Goal: Use online tool/utility: Utilize a website feature to perform a specific function

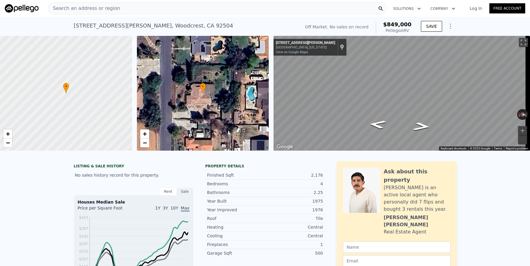
click at [206, 6] on div "Search an address or region" at bounding box center [218, 8] width 340 height 12
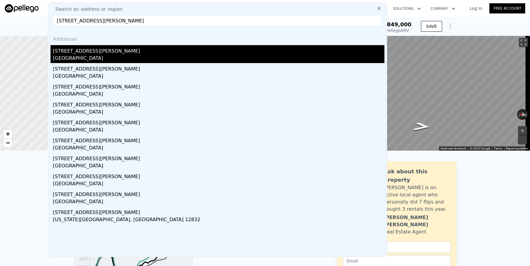
type input "[STREET_ADDRESS][PERSON_NAME]"
click at [179, 53] on div "[STREET_ADDRESS][PERSON_NAME]" at bounding box center [219, 50] width 332 height 10
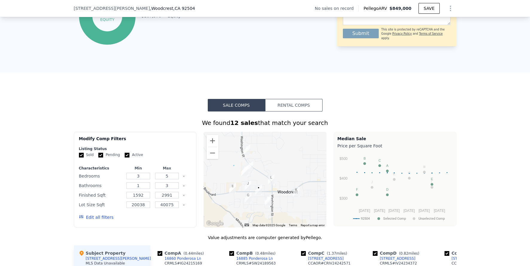
scroll to position [362, 0]
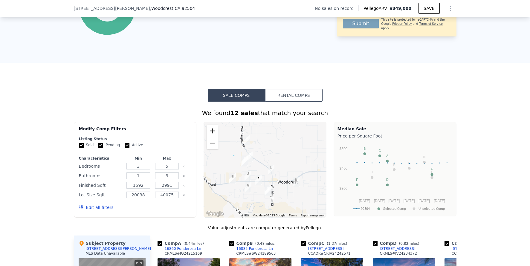
click at [207, 133] on button "Zoom in" at bounding box center [213, 131] width 12 height 12
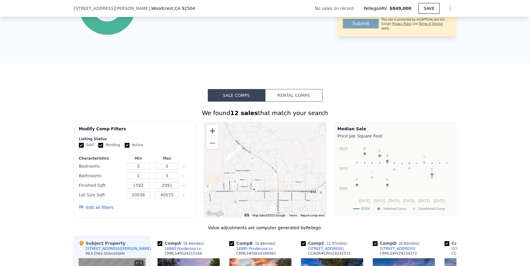
click at [207, 133] on button "Zoom in" at bounding box center [213, 131] width 12 height 12
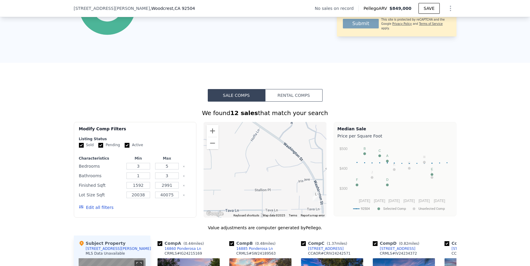
drag, startPoint x: 268, startPoint y: 189, endPoint x: 256, endPoint y: 119, distance: 71.3
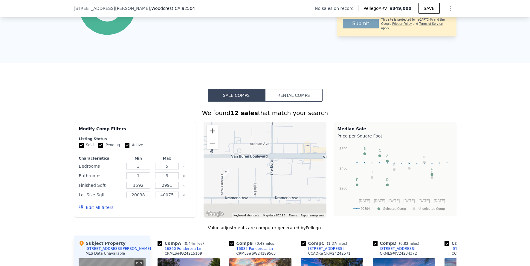
drag, startPoint x: 272, startPoint y: 166, endPoint x: 278, endPoint y: 129, distance: 37.2
click at [278, 129] on div at bounding box center [265, 170] width 123 height 96
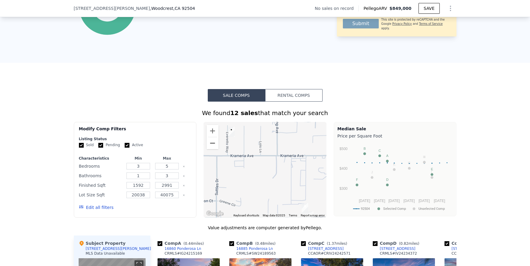
click at [208, 149] on button "Zoom out" at bounding box center [213, 143] width 12 height 12
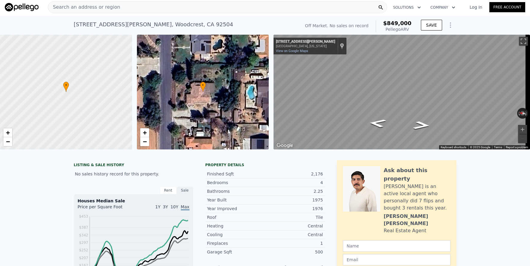
scroll to position [0, 0]
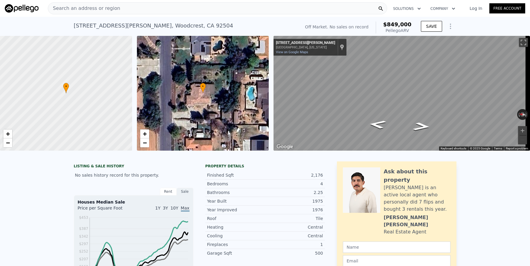
click at [96, 8] on span "Search an address or region" at bounding box center [84, 8] width 72 height 7
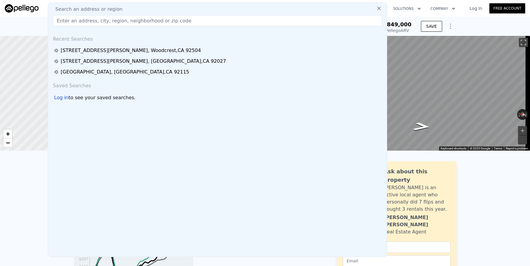
click at [94, 21] on input "text" at bounding box center [217, 20] width 329 height 11
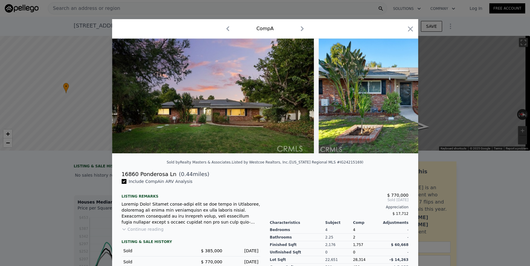
click at [94, 21] on div at bounding box center [265, 133] width 530 height 266
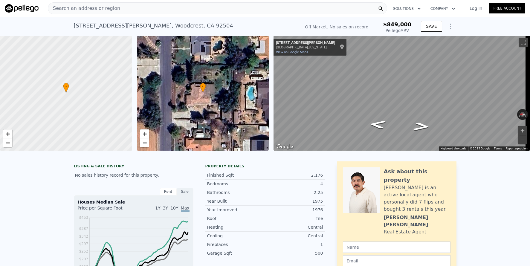
click at [97, 9] on span "Search an address or region" at bounding box center [84, 8] width 72 height 7
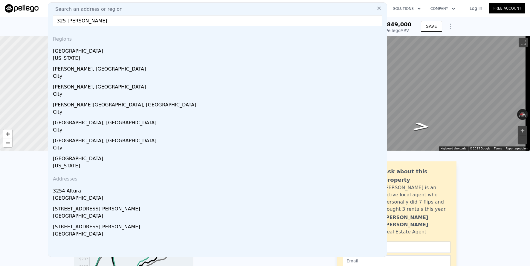
click at [97, 9] on span "Search an address or region" at bounding box center [87, 9] width 72 height 7
click at [96, 22] on input "325 [PERSON_NAME]" at bounding box center [217, 20] width 329 height 11
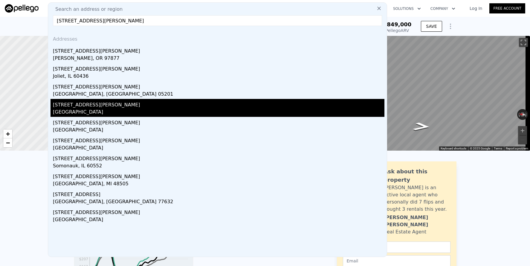
type input "[STREET_ADDRESS][PERSON_NAME]"
click at [144, 111] on div "[GEOGRAPHIC_DATA]" at bounding box center [219, 113] width 332 height 8
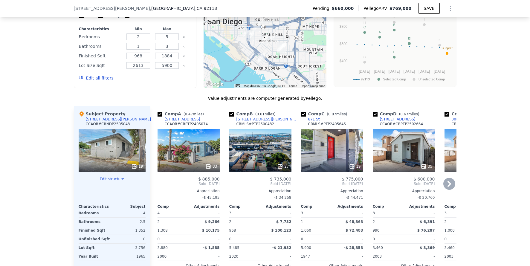
scroll to position [570, 0]
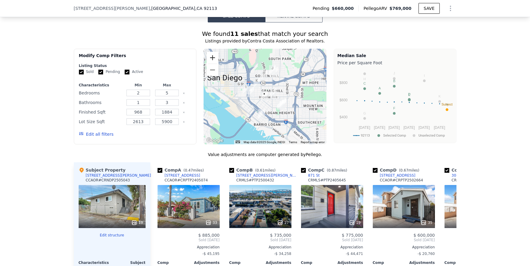
click at [208, 61] on button "Zoom in" at bounding box center [213, 58] width 12 height 12
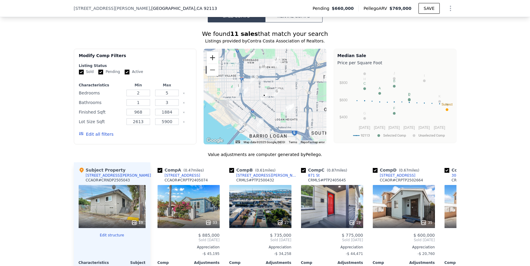
click at [208, 61] on button "Zoom in" at bounding box center [213, 58] width 12 height 12
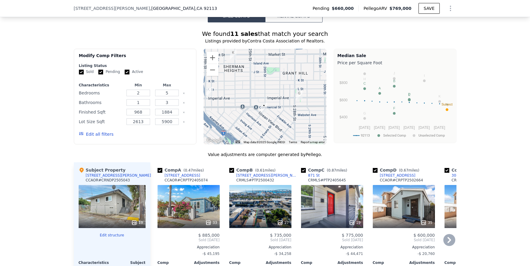
click at [448, 242] on icon at bounding box center [450, 240] width 12 height 12
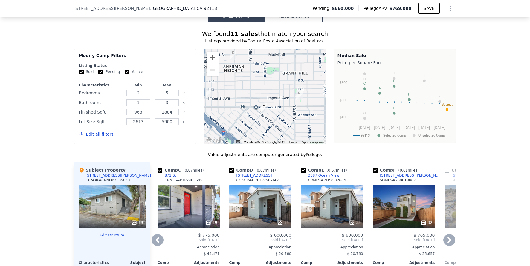
click at [448, 242] on icon at bounding box center [450, 240] width 12 height 12
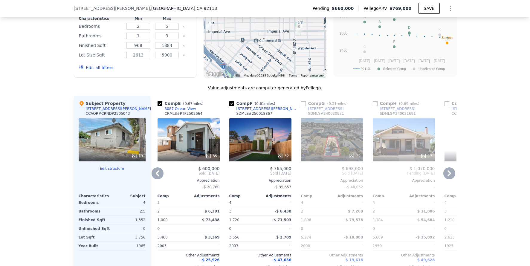
scroll to position [672, 0]
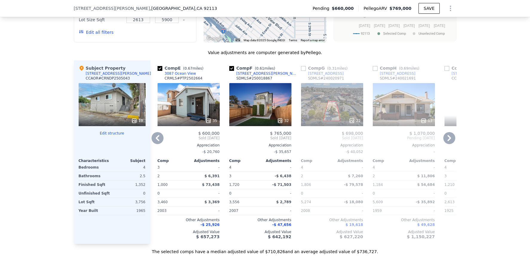
click at [451, 142] on icon at bounding box center [450, 138] width 12 height 12
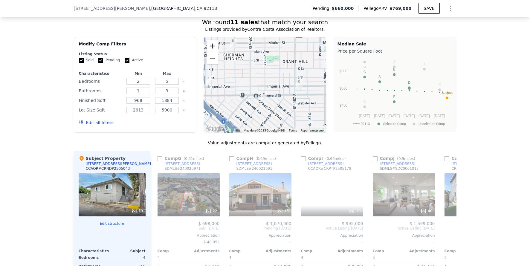
scroll to position [561, 0]
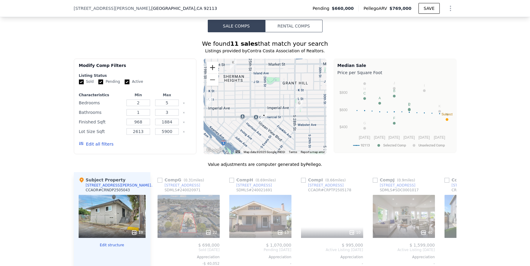
click at [211, 68] on button "Zoom in" at bounding box center [213, 68] width 12 height 12
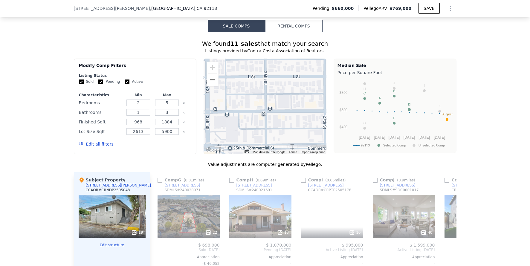
click at [210, 83] on button "Zoom out" at bounding box center [213, 80] width 12 height 12
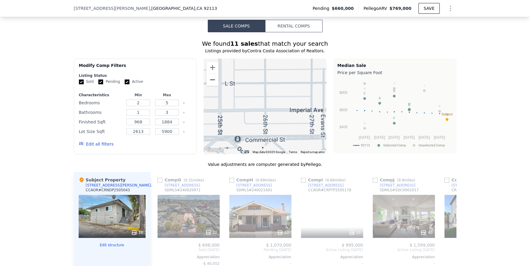
click at [210, 83] on button "Zoom out" at bounding box center [213, 80] width 12 height 12
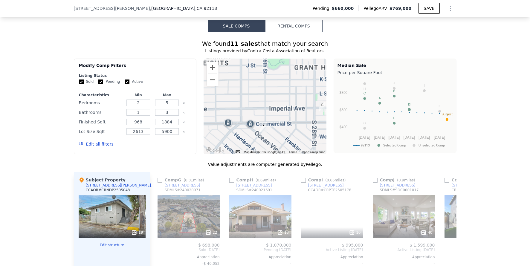
click at [210, 83] on button "Zoom out" at bounding box center [213, 80] width 12 height 12
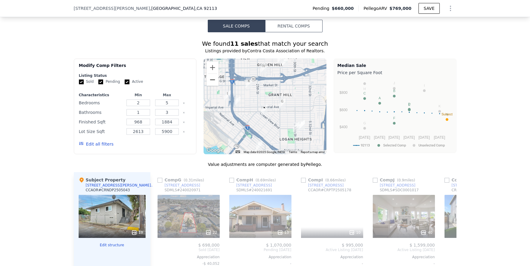
click at [210, 83] on button "Zoom out" at bounding box center [213, 80] width 12 height 12
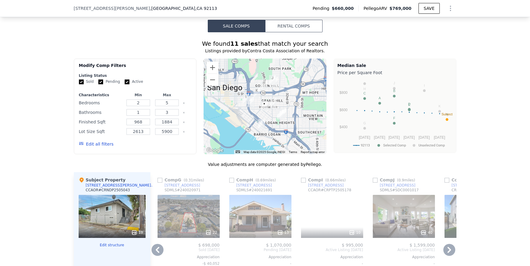
click at [448, 253] on icon at bounding box center [450, 250] width 4 height 6
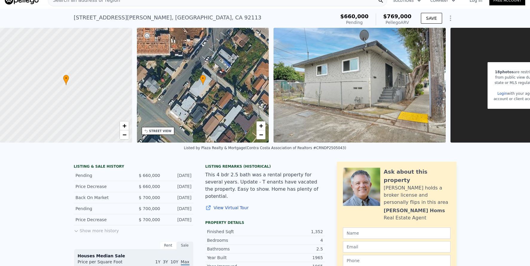
scroll to position [2, 0]
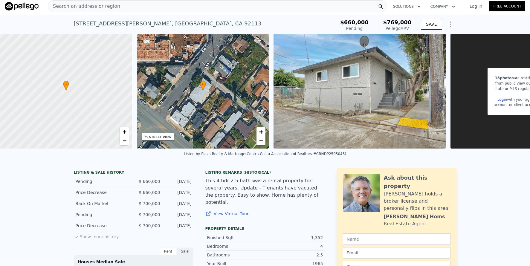
click at [93, 6] on span "Search an address or region" at bounding box center [84, 6] width 72 height 7
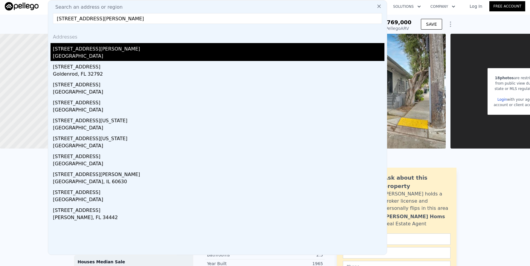
type input "[STREET_ADDRESS][PERSON_NAME]"
click at [96, 44] on div "[STREET_ADDRESS][PERSON_NAME]" at bounding box center [219, 48] width 332 height 10
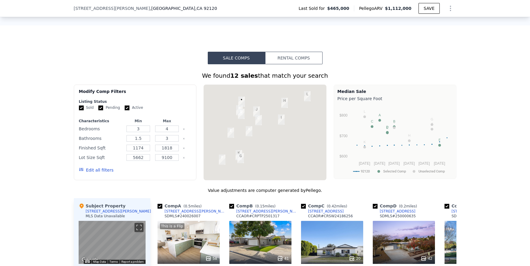
scroll to position [464, 0]
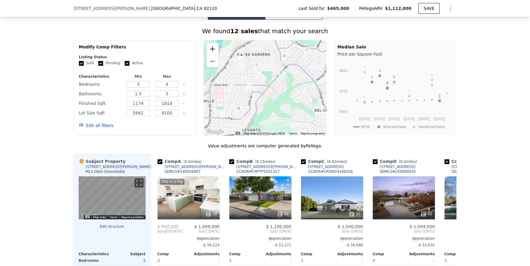
click at [209, 55] on button "Zoom in" at bounding box center [213, 49] width 12 height 12
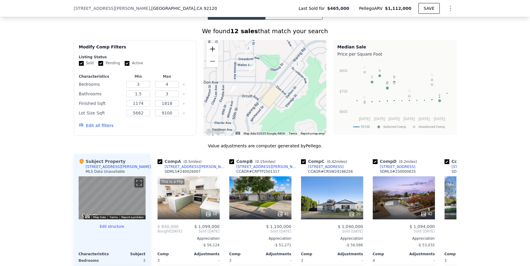
click at [209, 55] on button "Zoom in" at bounding box center [213, 49] width 12 height 12
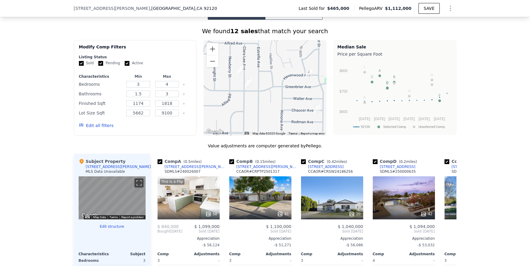
drag, startPoint x: 228, startPoint y: 71, endPoint x: 302, endPoint y: 127, distance: 91.8
click at [305, 128] on div at bounding box center [265, 88] width 123 height 96
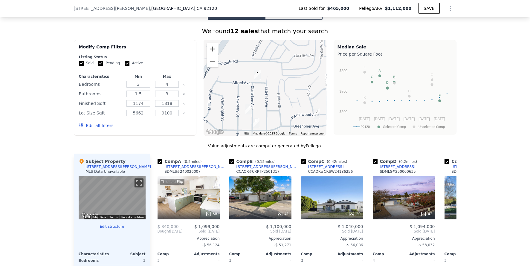
drag, startPoint x: 269, startPoint y: 72, endPoint x: 279, endPoint y: 112, distance: 41.3
click at [279, 112] on div at bounding box center [265, 88] width 123 height 96
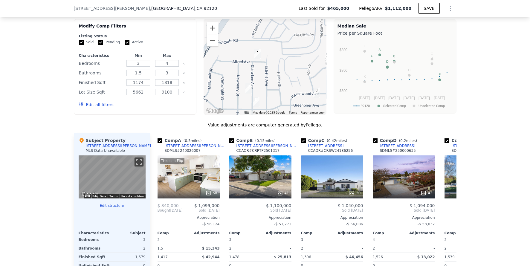
scroll to position [544, 0]
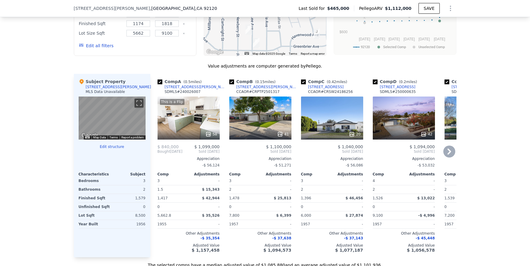
click at [444, 158] on icon at bounding box center [450, 152] width 12 height 12
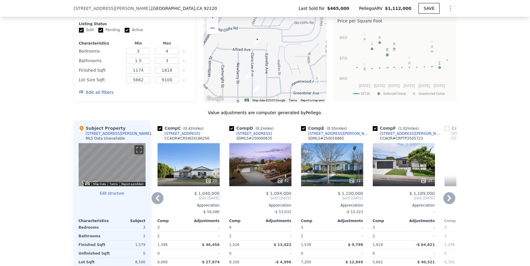
scroll to position [494, 0]
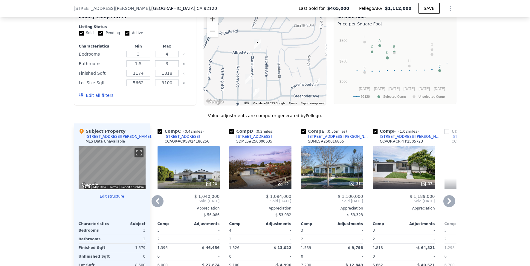
click at [266, 182] on div "42" at bounding box center [260, 167] width 62 height 43
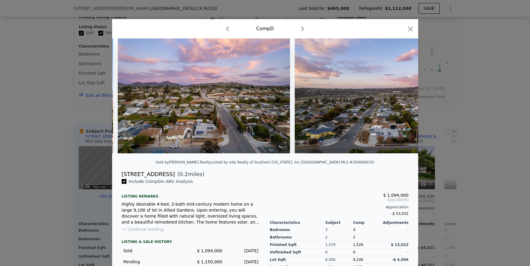
scroll to position [0, 7016]
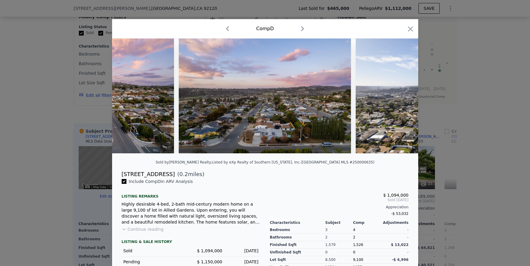
click at [472, 154] on div at bounding box center [265, 133] width 530 height 266
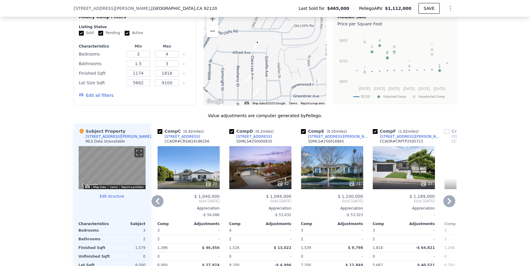
scroll to position [780, 0]
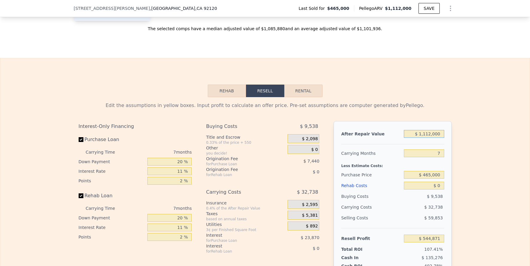
click at [438, 138] on input "$ 1,112,000" at bounding box center [424, 134] width 40 height 8
type input "$ 1"
type input "-$ 505,230"
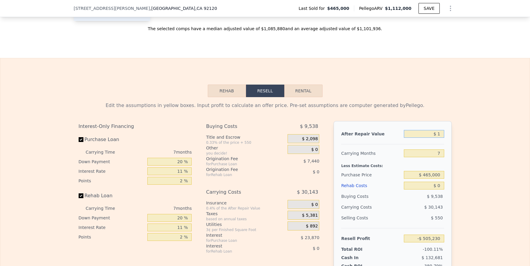
type input "$ 10"
type input "-$ 505,221"
type input "$ 105"
type input "-$ 505,132"
type input "$ 1,050"
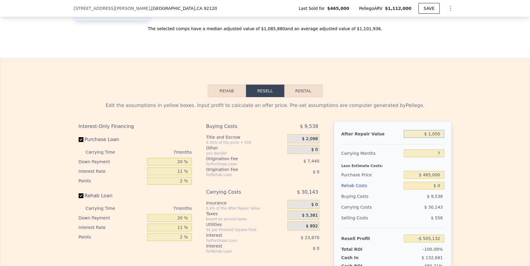
type input "-$ 504,238"
type input "$ 10,500"
type input "-$ 495,317"
type input "$ 1,050,000"
type input "$ 486,322"
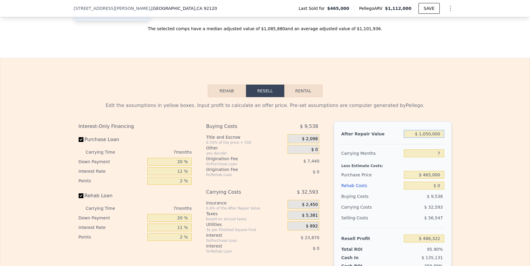
type input "$ 1,050,000"
click at [441, 157] on input "7" at bounding box center [424, 154] width 40 height 8
type input "6"
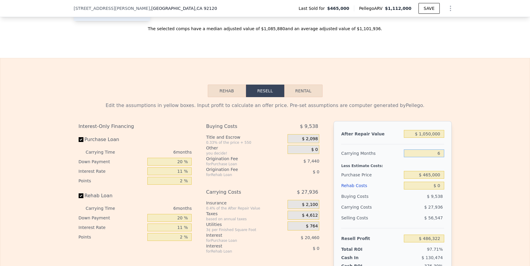
type input "$ 490,979"
type input "6"
click at [486, 180] on div "Edit the assumptions in yellow boxes. Input profit to calculate an offer price.…" at bounding box center [265, 208] width 530 height 223
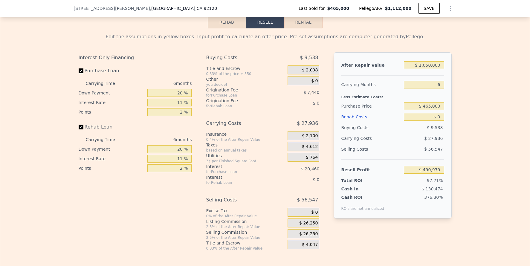
scroll to position [883, 0]
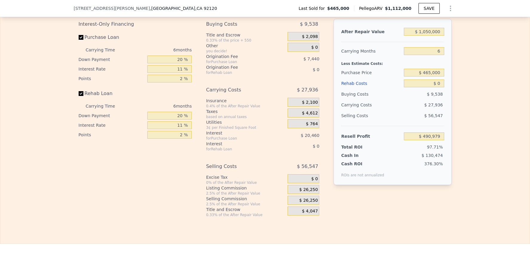
click at [308, 193] on span "$ 26,250" at bounding box center [308, 189] width 19 height 5
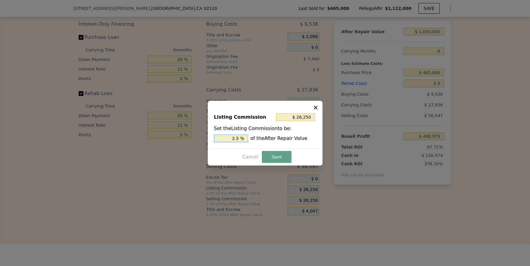
click at [237, 136] on input "2.5 %" at bounding box center [231, 139] width 34 height 8
type input "$ 10,500"
type input "1 %"
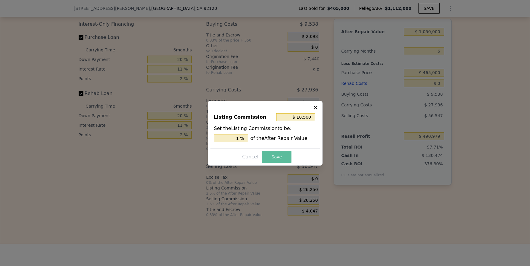
click at [279, 156] on button "Save" at bounding box center [276, 157] width 29 height 12
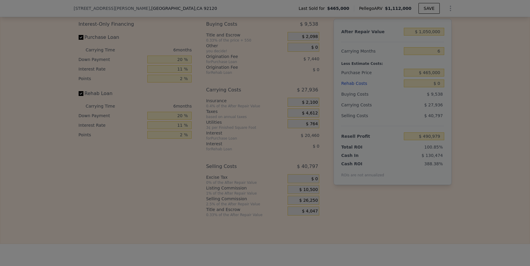
type input "$ 506,729"
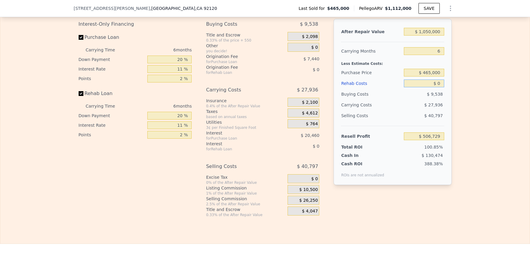
click at [438, 87] on input "$ 0" at bounding box center [424, 84] width 40 height 8
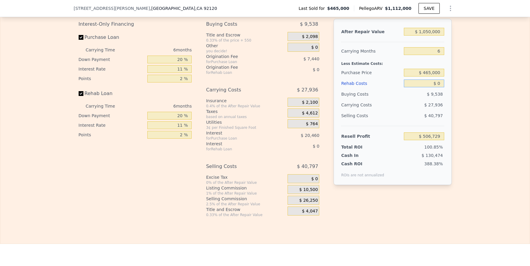
type input "$ 9"
type input "$ 506,720"
type input "$ 95"
type input "$ 506,626"
type input "$ 9,500"
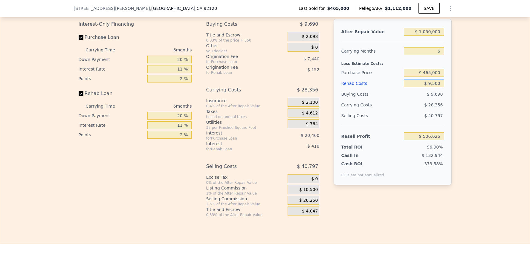
type input "$ 496,657"
type input "$ 95,000"
type input "$ 406,027"
type input "$ 95,000"
click at [461, 152] on div "Edit the assumptions in yellow boxes. Input profit to calculate an offer price.…" at bounding box center [265, 106] width 530 height 223
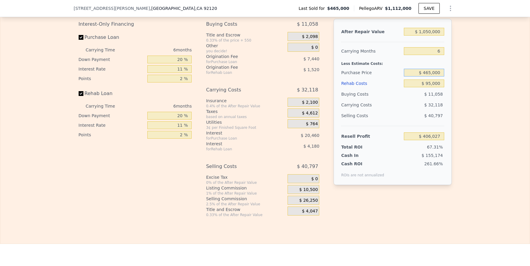
click at [431, 77] on input "$ 465,000" at bounding box center [424, 73] width 40 height 8
type input "$ 865,000"
click at [476, 100] on div "Edit the assumptions in yellow boxes. Input profit to calculate an offer price.…" at bounding box center [265, 106] width 530 height 223
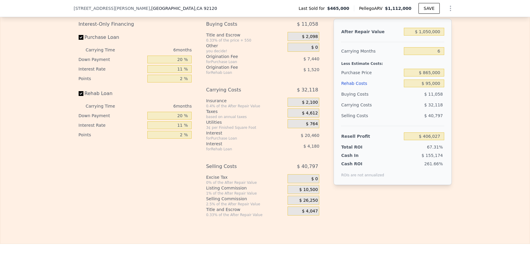
type input "-$ 19,303"
type input "$ 1,112,000"
type input "7"
type input "$ 0"
type input "$ 544,871"
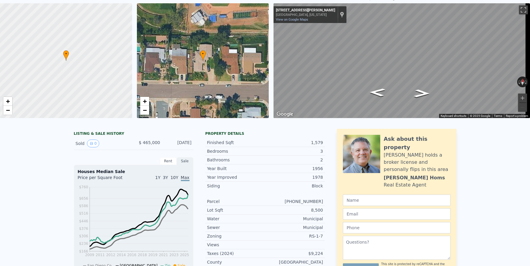
scroll to position [2, 0]
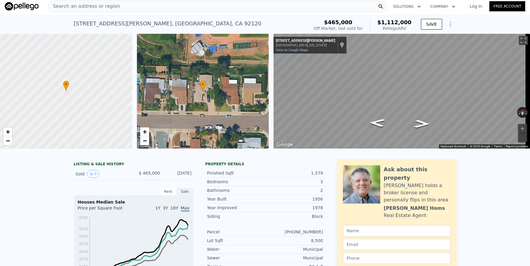
click at [107, 8] on span "Search an address or region" at bounding box center [84, 6] width 72 height 7
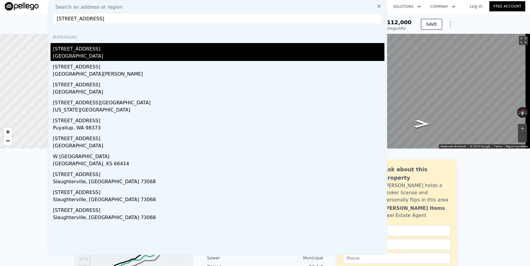
type input "[STREET_ADDRESS]"
click at [96, 48] on div "[STREET_ADDRESS]" at bounding box center [219, 48] width 332 height 10
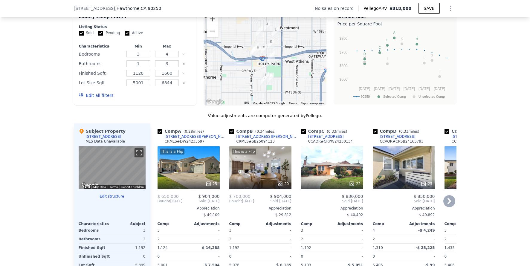
scroll to position [354, 0]
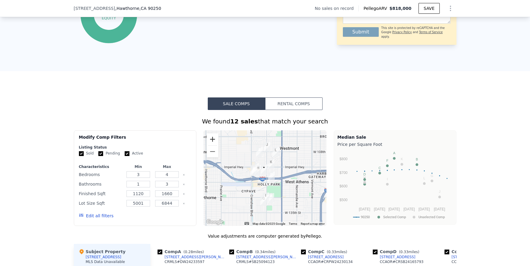
click at [214, 141] on button "Zoom in" at bounding box center [213, 139] width 12 height 12
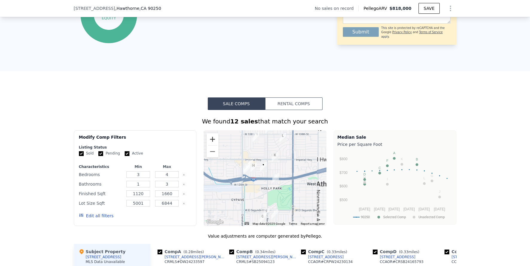
click at [214, 141] on button "Zoom in" at bounding box center [213, 139] width 12 height 12
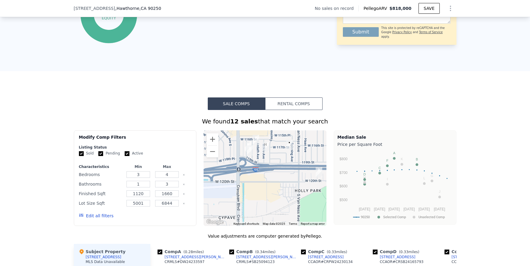
drag, startPoint x: 236, startPoint y: 169, endPoint x: 264, endPoint y: 157, distance: 30.4
click at [264, 157] on div at bounding box center [265, 178] width 123 height 96
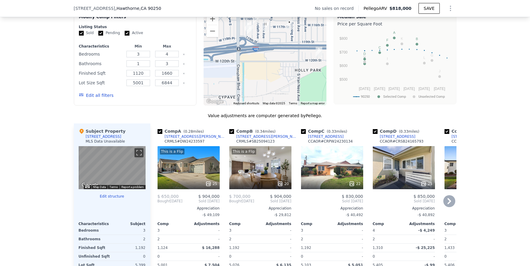
scroll to position [475, 0]
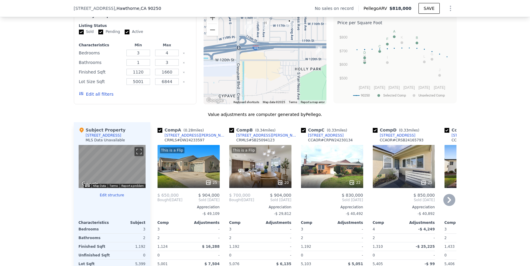
click at [191, 183] on div at bounding box center [189, 182] width 62 height 11
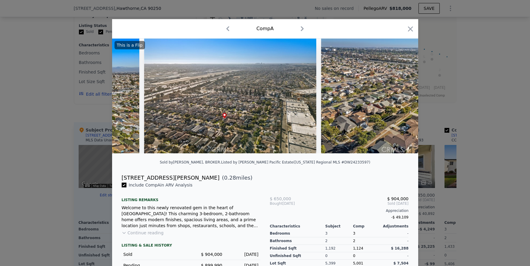
scroll to position [0, 4017]
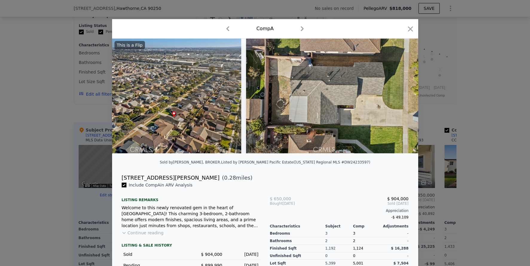
click at [482, 145] on div at bounding box center [265, 133] width 530 height 266
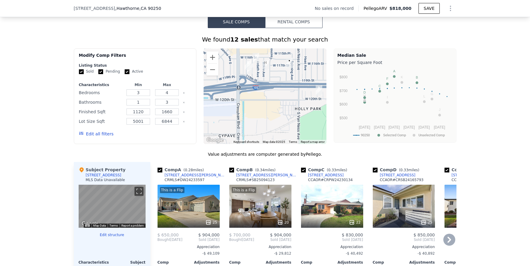
scroll to position [529, 0]
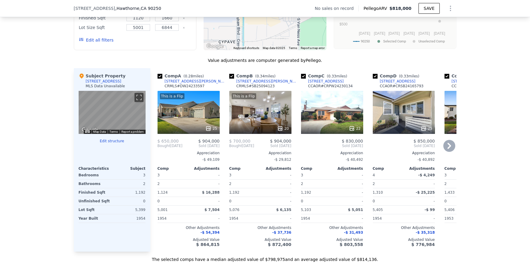
click at [277, 116] on div "This is a Flip 20" at bounding box center [260, 112] width 62 height 43
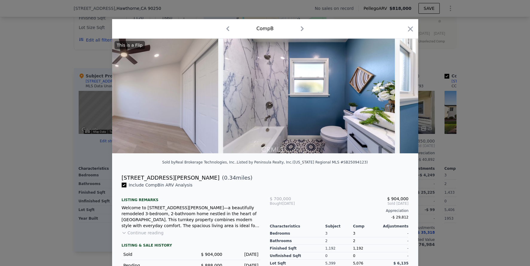
scroll to position [0, 1969]
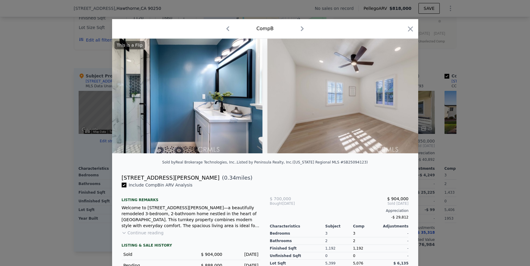
drag, startPoint x: 475, startPoint y: 152, endPoint x: 465, endPoint y: 149, distance: 10.2
click at [475, 152] on div at bounding box center [265, 133] width 530 height 266
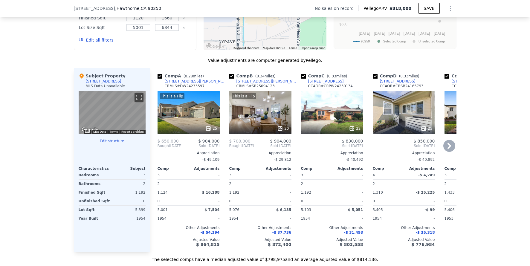
click at [446, 151] on icon at bounding box center [450, 146] width 12 height 12
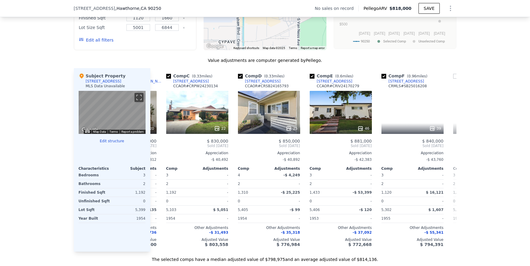
scroll to position [0, 144]
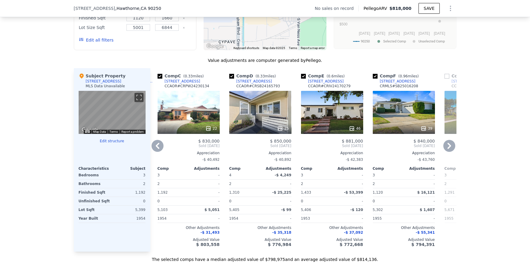
click at [446, 151] on icon at bounding box center [450, 146] width 12 height 12
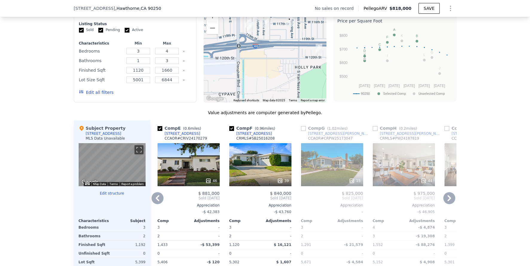
scroll to position [477, 0]
click at [405, 173] on div "44" at bounding box center [404, 164] width 62 height 43
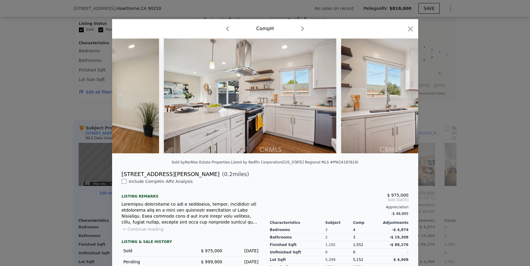
scroll to position [0, 3349]
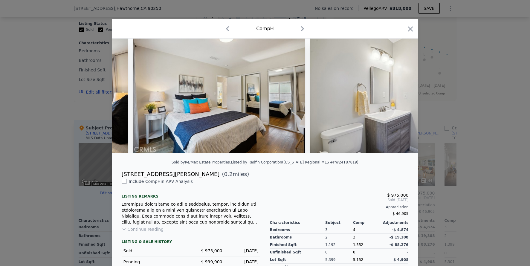
click at [472, 153] on div at bounding box center [265, 133] width 530 height 266
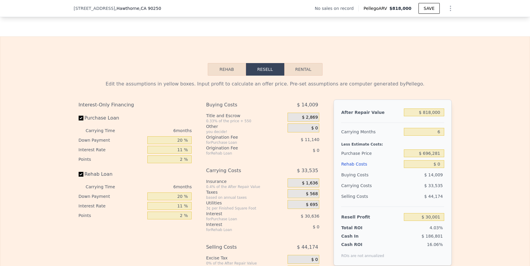
scroll to position [736, 0]
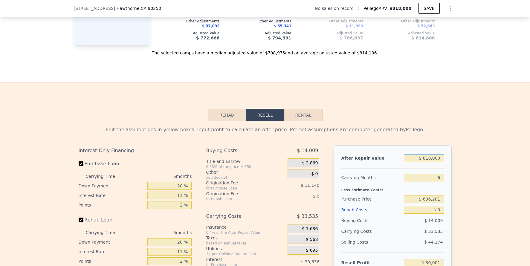
click at [425, 162] on input "$ 818,000" at bounding box center [424, 158] width 40 height 8
type input "$ 9,000"
type input "-$ 734,237"
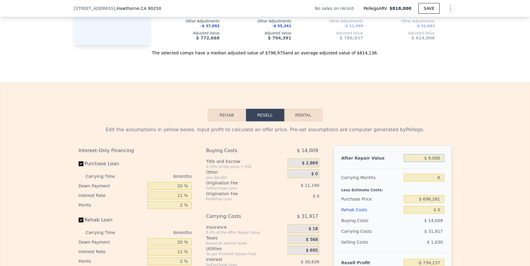
type input "$ 90,000"
type input "-$ 657,719"
type input "$ 900,000"
type input "$ 107,464"
type input "$ 900,000"
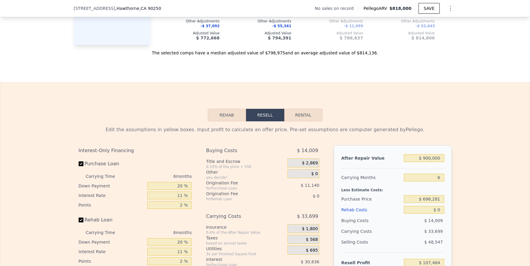
click at [476, 195] on div "Edit the assumptions in yellow boxes. Input profit to calculate an offer price.…" at bounding box center [265, 232] width 530 height 223
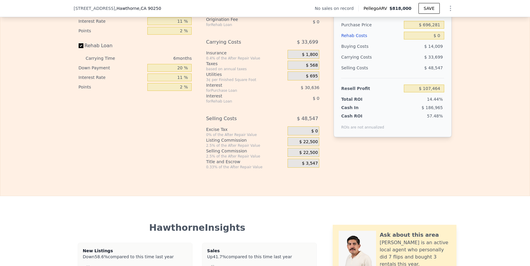
scroll to position [943, 0]
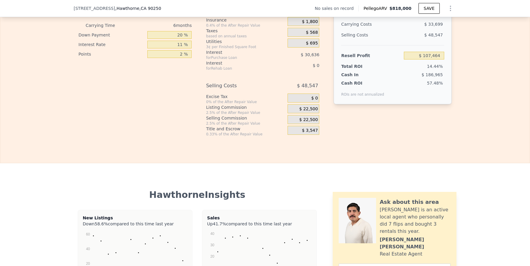
click at [310, 112] on span "$ 22,500" at bounding box center [308, 108] width 19 height 5
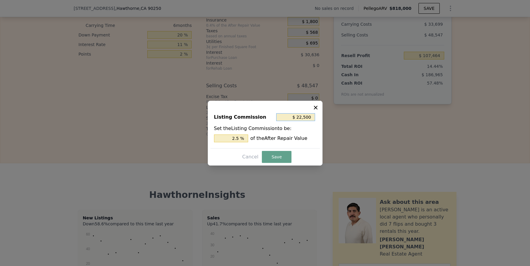
click at [290, 118] on input "$ 22,500" at bounding box center [295, 117] width 39 height 8
click at [234, 139] on input "2.5 %" at bounding box center [231, 139] width 34 height 8
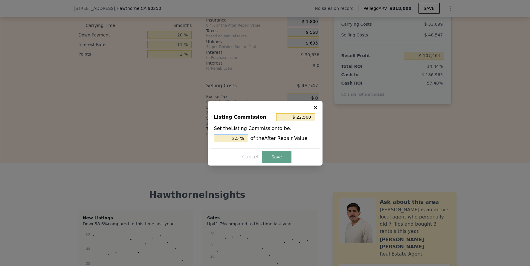
click at [234, 139] on input "2.5 %" at bounding box center [231, 139] width 34 height 8
type input "$ 9,000"
type input "1 %"
click at [274, 153] on button "Save" at bounding box center [276, 157] width 29 height 12
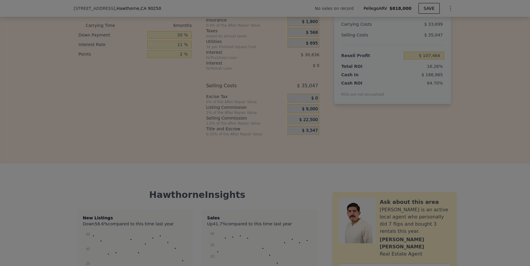
type input "$ 120,964"
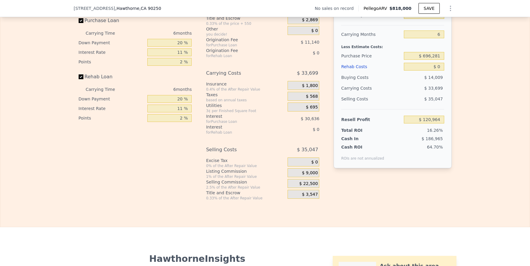
scroll to position [832, 0]
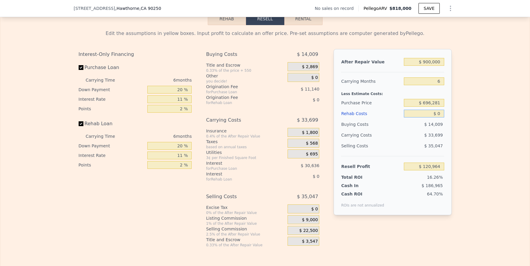
click at [439, 118] on input "$ 0" at bounding box center [424, 114] width 40 height 8
click at [436, 107] on input "$ 696,281" at bounding box center [424, 103] width 40 height 8
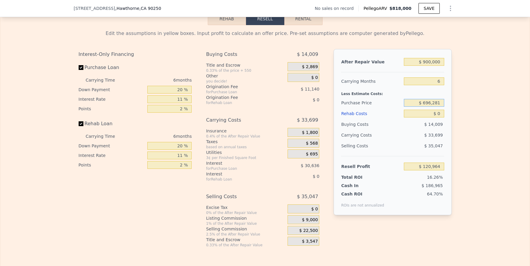
click at [436, 107] on input "$ 696,281" at bounding box center [424, 103] width 40 height 8
type input "$ 740,000"
click at [482, 109] on div "Edit the assumptions in yellow boxes. Input profit to calculate an offer price.…" at bounding box center [265, 136] width 530 height 223
type input "$ 74,474"
click at [439, 118] on input "$ 0" at bounding box center [424, 114] width 40 height 8
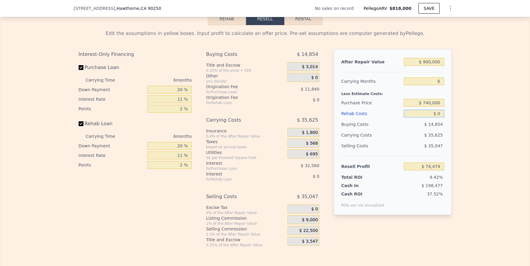
click at [439, 118] on input "$ 0" at bounding box center [424, 114] width 40 height 8
type input "$ 90,000"
type input "-$ 20,926"
type input "$ 90,000"
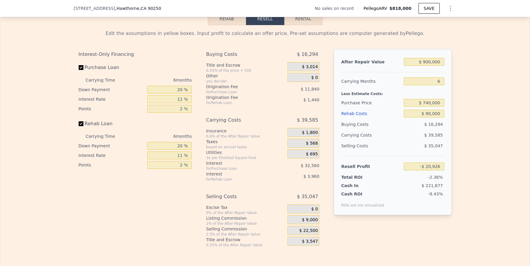
click at [464, 135] on div "Edit the assumptions in yellow boxes. Input profit to calculate an offer price.…" at bounding box center [265, 136] width 530 height 223
click at [432, 170] on input "-$ 20,926" at bounding box center [424, 167] width 40 height 8
type input "$ 75,000"
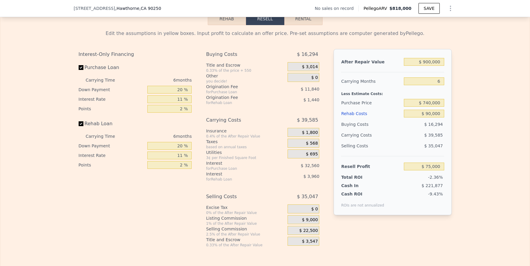
click at [482, 182] on div "Edit the assumptions in yellow boxes. Input profit to calculate an offer price.…" at bounding box center [265, 136] width 530 height 223
type input "$ 649,789"
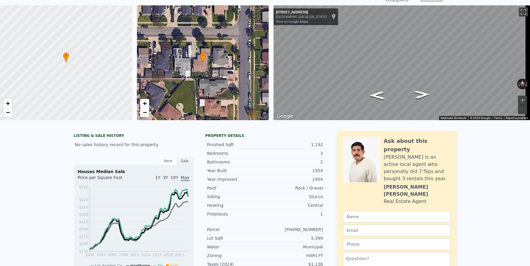
scroll to position [2, 0]
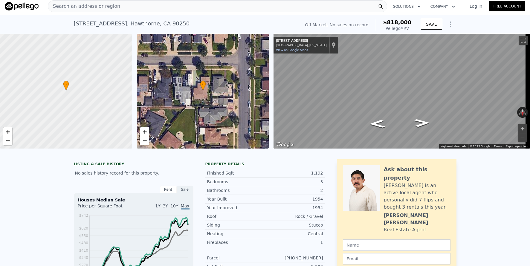
click at [114, 7] on div "Search an address or region" at bounding box center [218, 6] width 340 height 12
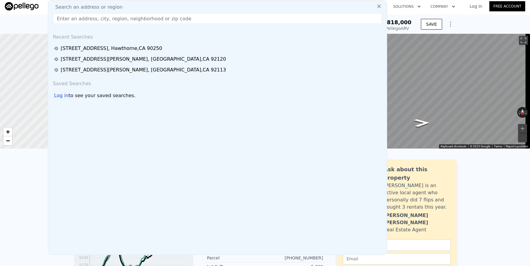
type input "$ 818,000"
type input "$ 0"
type input "$ 30,001"
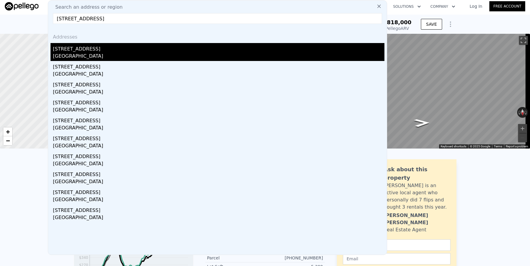
type input "[STREET_ADDRESS]"
click at [146, 51] on div "[STREET_ADDRESS]" at bounding box center [219, 48] width 332 height 10
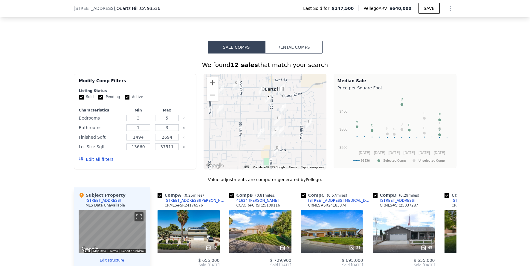
scroll to position [470, 0]
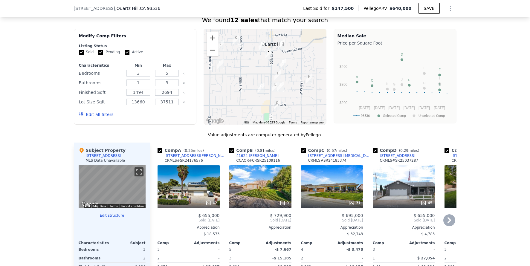
click at [448, 223] on icon at bounding box center [450, 220] width 4 height 6
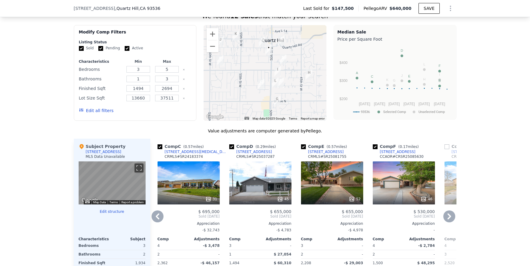
scroll to position [507, 0]
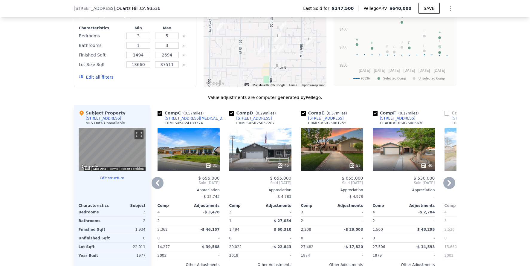
click at [386, 154] on div "46" at bounding box center [404, 149] width 62 height 43
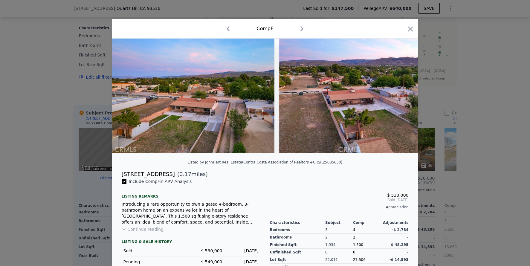
scroll to position [0, 4437]
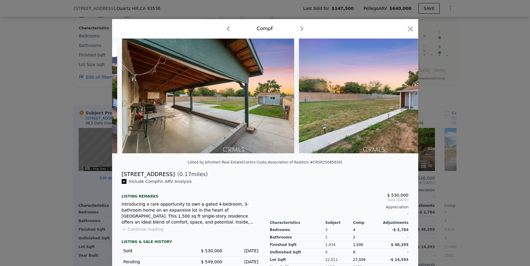
click at [454, 197] on div at bounding box center [265, 133] width 530 height 266
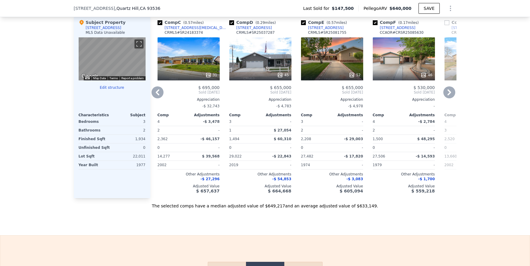
scroll to position [469, 0]
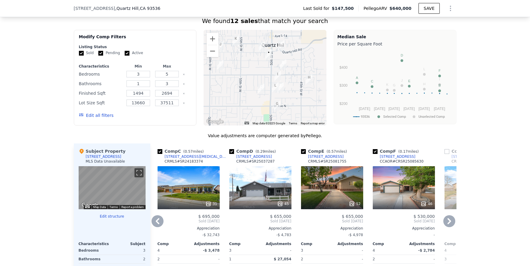
click at [156, 224] on icon at bounding box center [158, 221] width 4 height 6
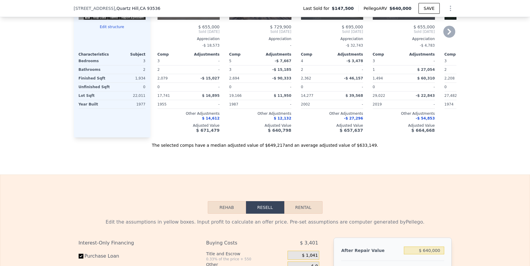
scroll to position [792, 0]
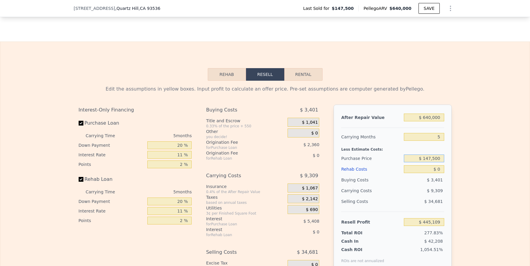
click at [426, 162] on input "$ 147,500" at bounding box center [424, 159] width 40 height 8
type input "$ 505,000"
click at [433, 173] on input "$ 0" at bounding box center [424, 169] width 40 height 8
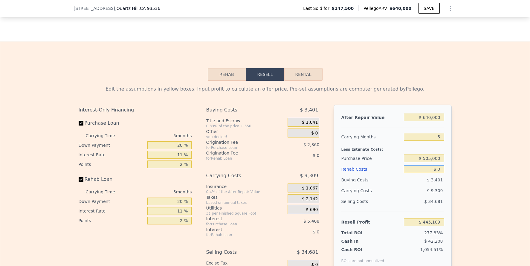
type input "$ 67,593"
click at [433, 173] on input "$ 0" at bounding box center [424, 169] width 40 height 8
type input "$ 85"
type input "$ 67,502"
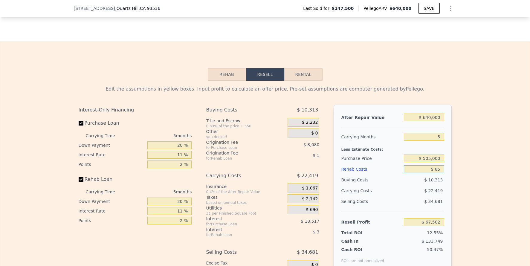
type input "$ 850"
type input "$ 66,699"
type input "$ 8,500"
type input "$ 58,647"
type input "$ 85,000"
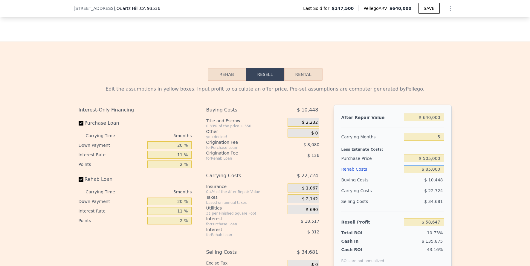
type input "-$ 21,882"
type input "$ 85,000"
click at [472, 194] on div "Edit the assumptions in yellow boxes. Input profit to calculate an offer price.…" at bounding box center [265, 192] width 530 height 223
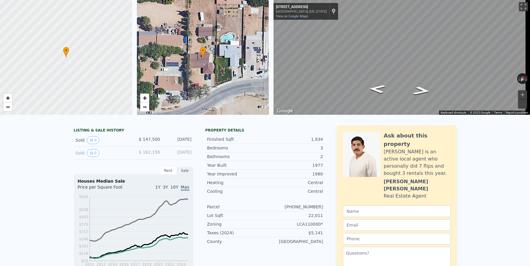
scroll to position [0, 0]
